Goal: Information Seeking & Learning: Learn about a topic

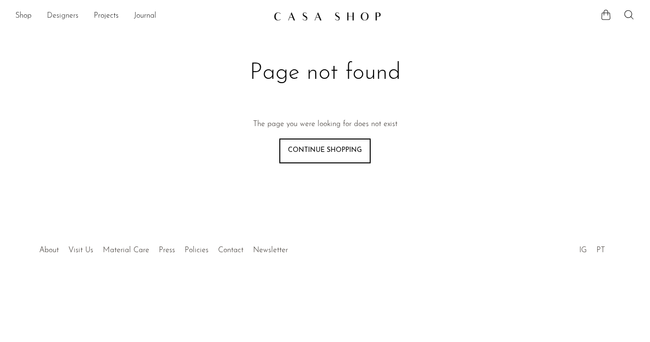
click at [55, 13] on link "Designers" at bounding box center [63, 16] width 32 height 12
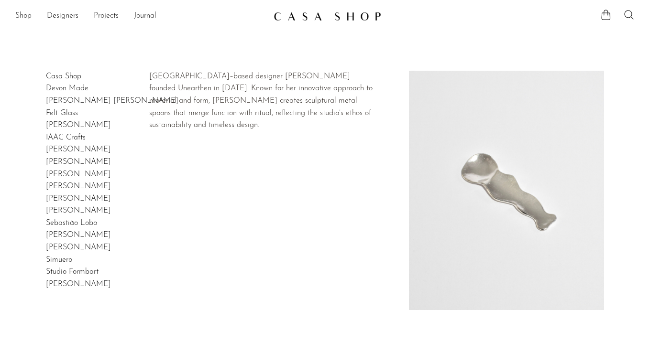
click at [68, 124] on link "Gia Jones" at bounding box center [78, 125] width 65 height 8
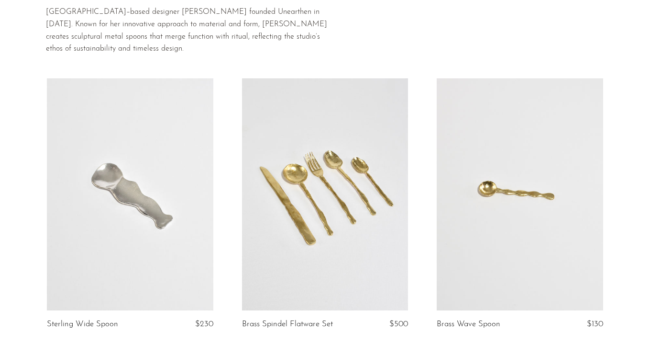
scroll to position [64, 0]
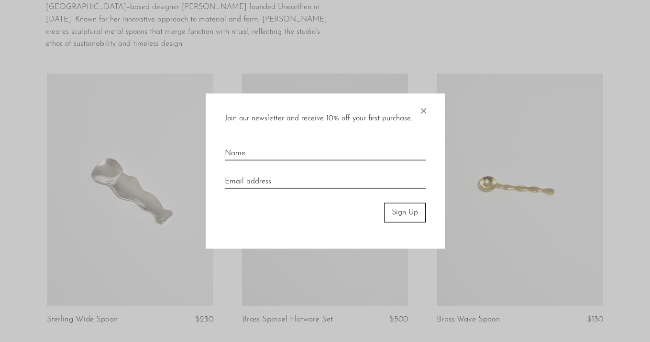
click at [422, 110] on span "×" at bounding box center [424, 109] width 10 height 31
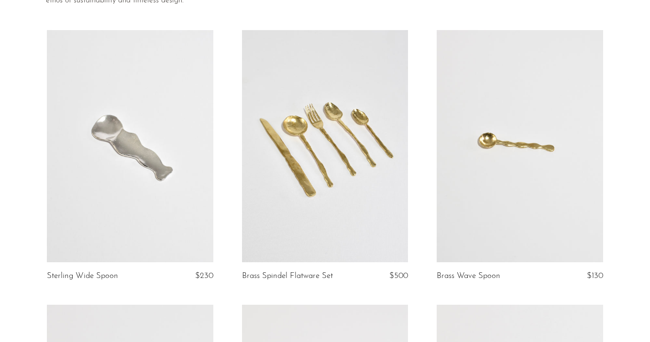
scroll to position [0, 0]
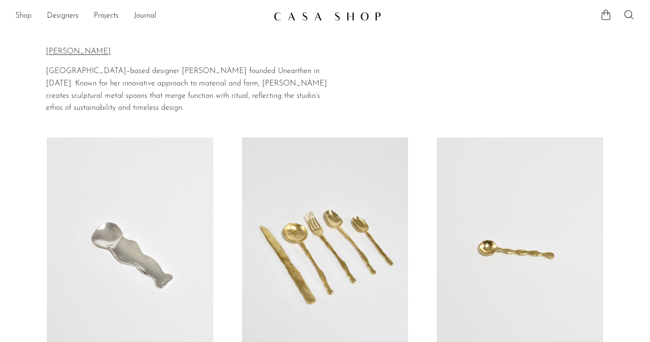
click at [22, 12] on link "Shop" at bounding box center [23, 16] width 16 height 12
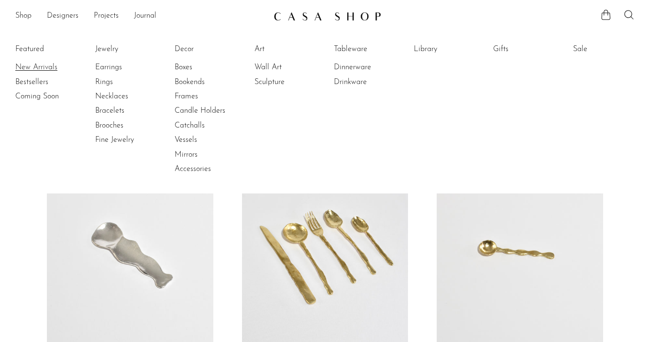
click at [41, 67] on link "New Arrivals" at bounding box center [51, 67] width 72 height 11
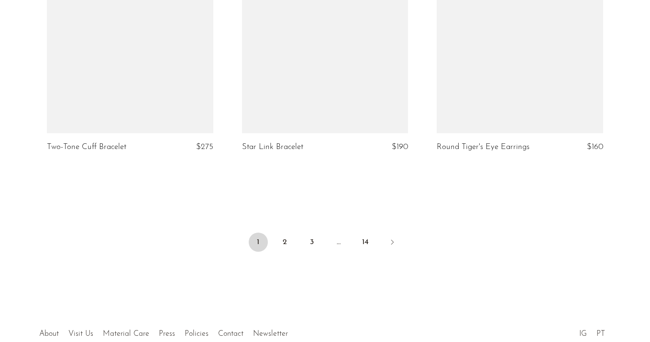
scroll to position [3322, 0]
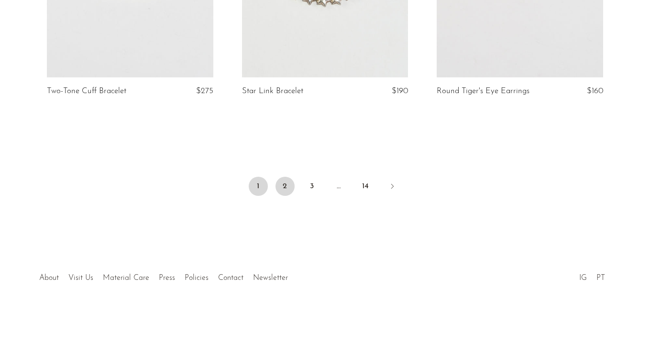
click at [289, 192] on link "2" at bounding box center [285, 186] width 19 height 19
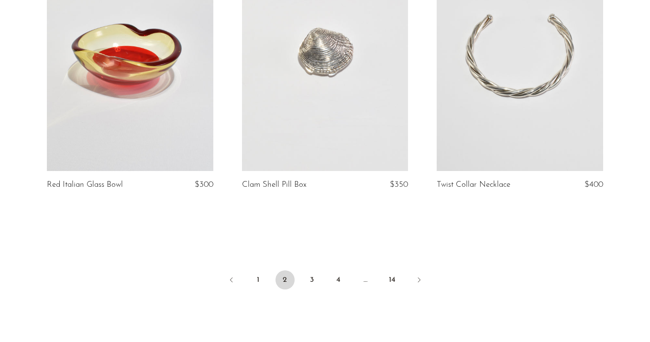
scroll to position [3296, 0]
